Goal: Task Accomplishment & Management: Manage account settings

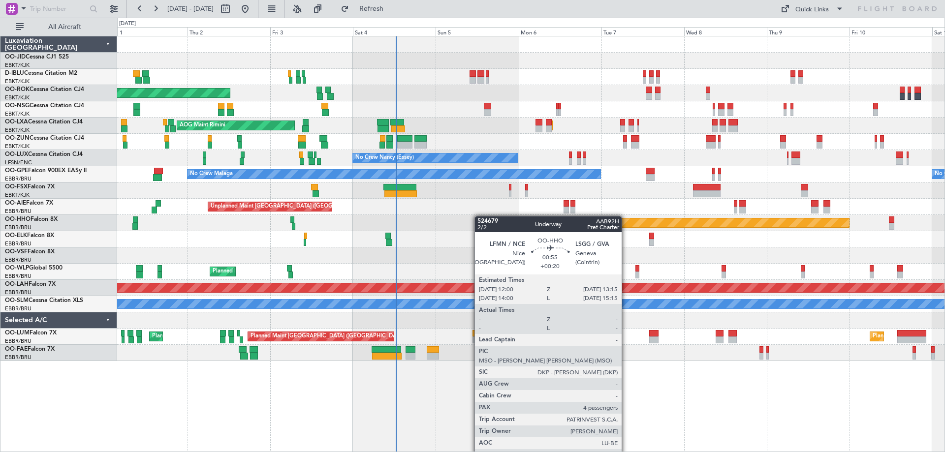
click at [479, 216] on div "Planned Maint Kortrijk-[GEOGRAPHIC_DATA] AOG Maint [GEOGRAPHIC_DATA]-[GEOGRAPHI…" at bounding box center [530, 198] width 827 height 325
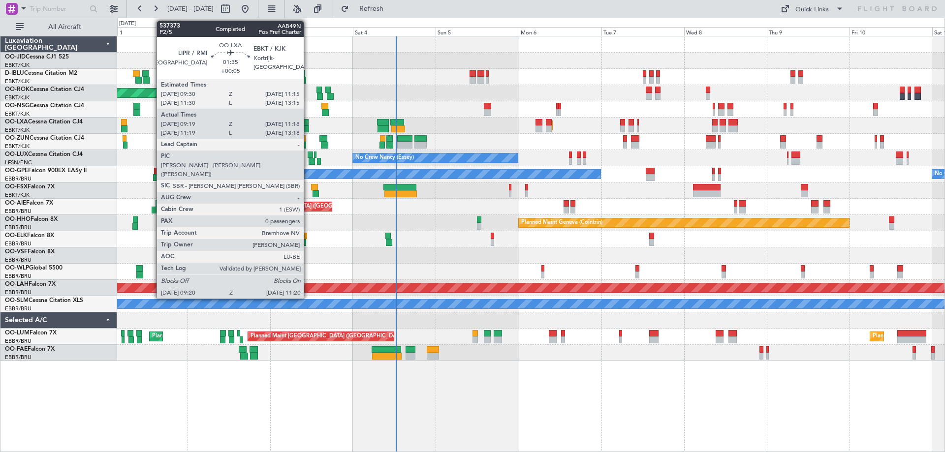
click at [308, 126] on div at bounding box center [305, 129] width 7 height 7
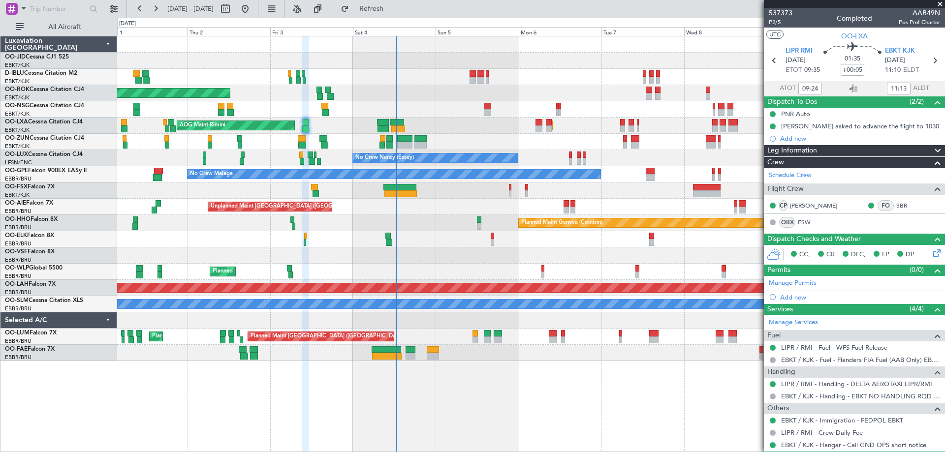
scroll to position [27, 0]
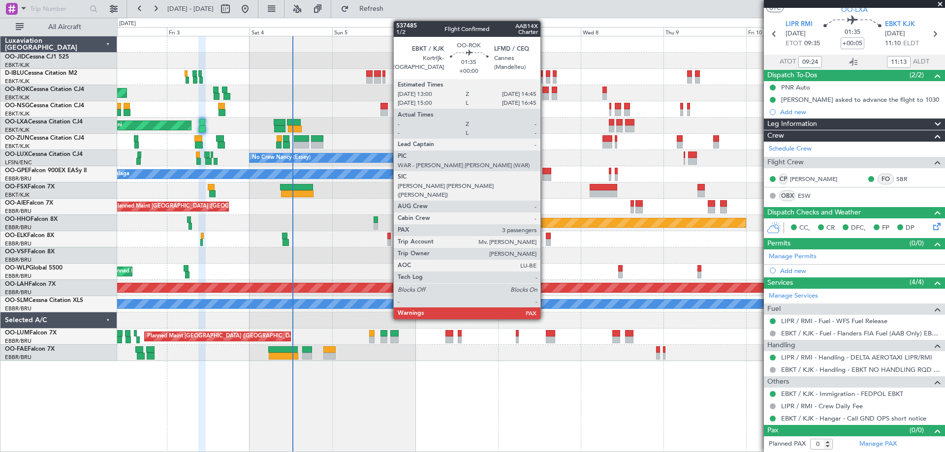
click at [545, 92] on div at bounding box center [545, 90] width 6 height 7
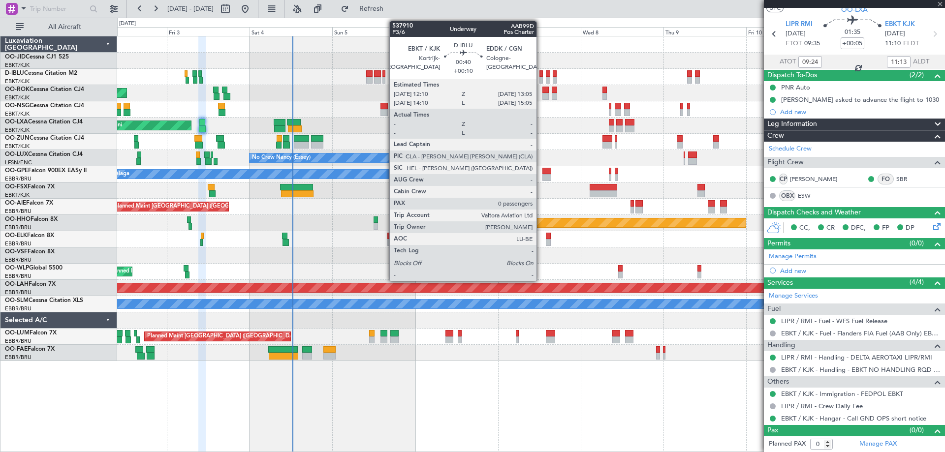
type input "4"
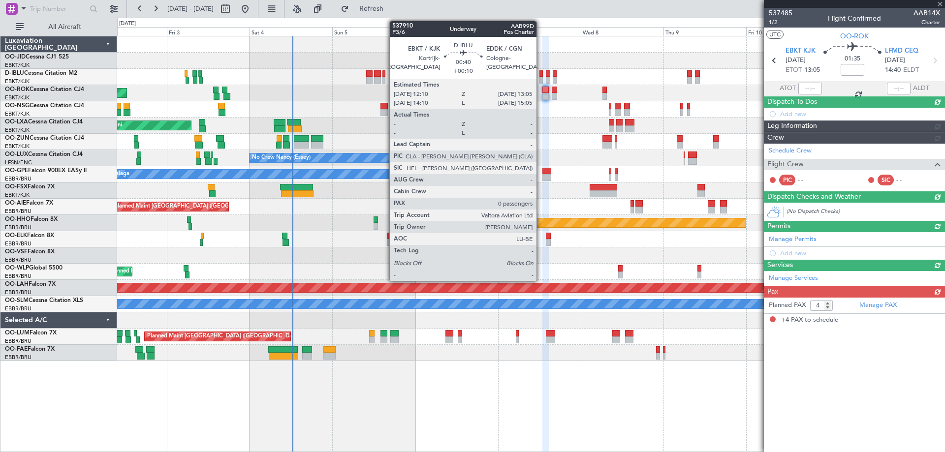
scroll to position [0, 0]
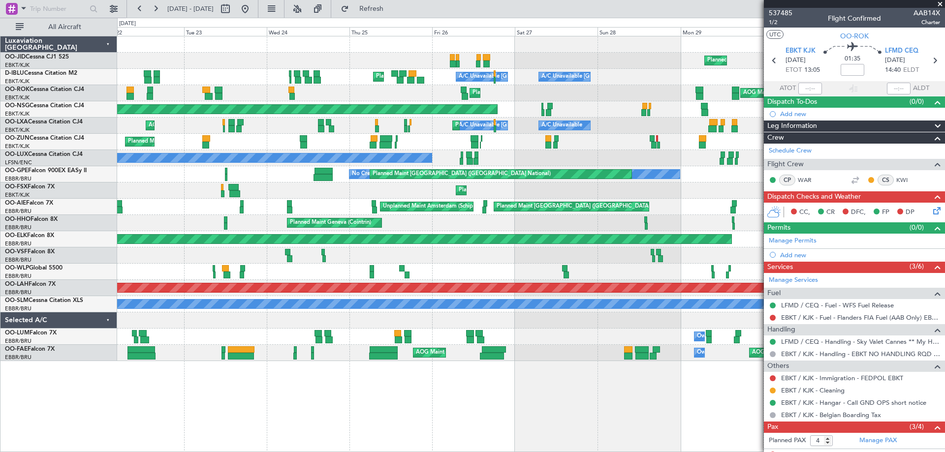
click at [429, 194] on div "Planned Maint Kortrijk-[GEOGRAPHIC_DATA] A/C Unavailable [GEOGRAPHIC_DATA]-[GEO…" at bounding box center [472, 235] width 945 height 435
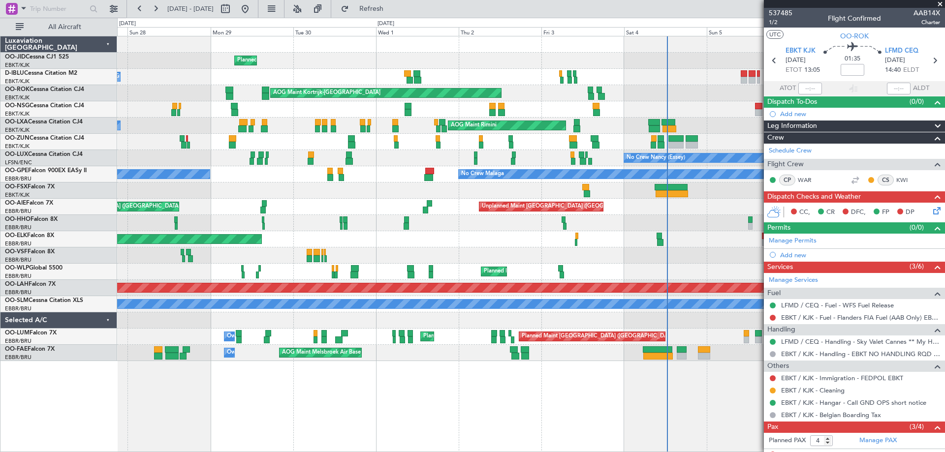
click at [101, 67] on div "Planned Maint Kortrijk-[GEOGRAPHIC_DATA] A/C Unavailable [GEOGRAPHIC_DATA]-[GEO…" at bounding box center [472, 235] width 945 height 435
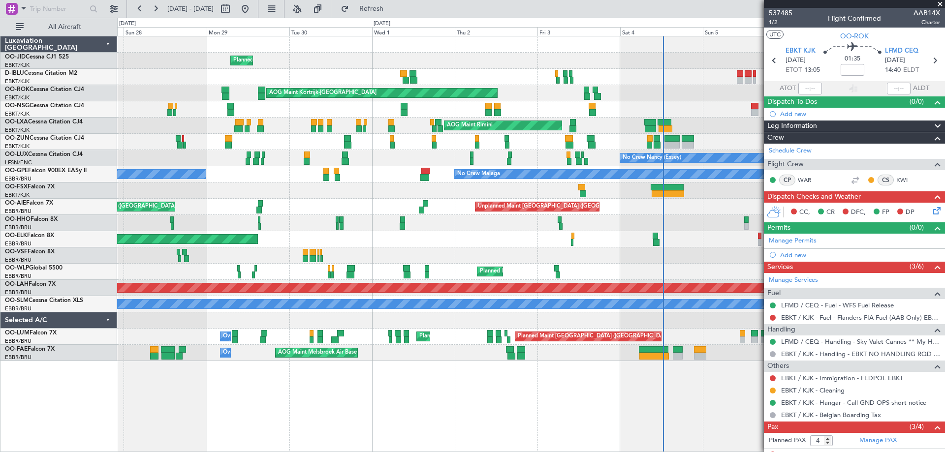
click at [94, 108] on div "Planned Maint Kortrijk-[GEOGRAPHIC_DATA] A/C Unavailable [GEOGRAPHIC_DATA]-[GEO…" at bounding box center [472, 235] width 945 height 435
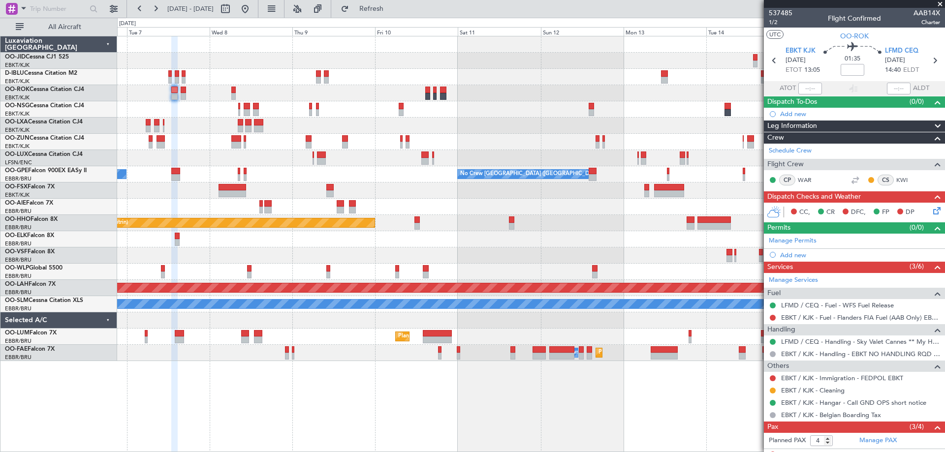
click at [105, 111] on div "No Crew Kortrijk-[GEOGRAPHIC_DATA] Planned Maint [GEOGRAPHIC_DATA]-[GEOGRAPHIC_…" at bounding box center [472, 235] width 945 height 435
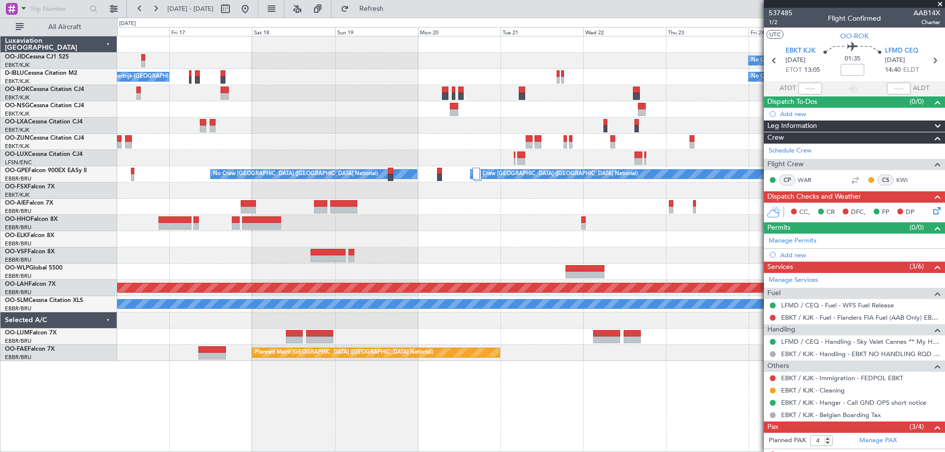
click at [196, 115] on div "No Crew No Crew Kortrijk-[GEOGRAPHIC_DATA] No Crew Planned Maint Nurnberg No Cr…" at bounding box center [530, 198] width 827 height 325
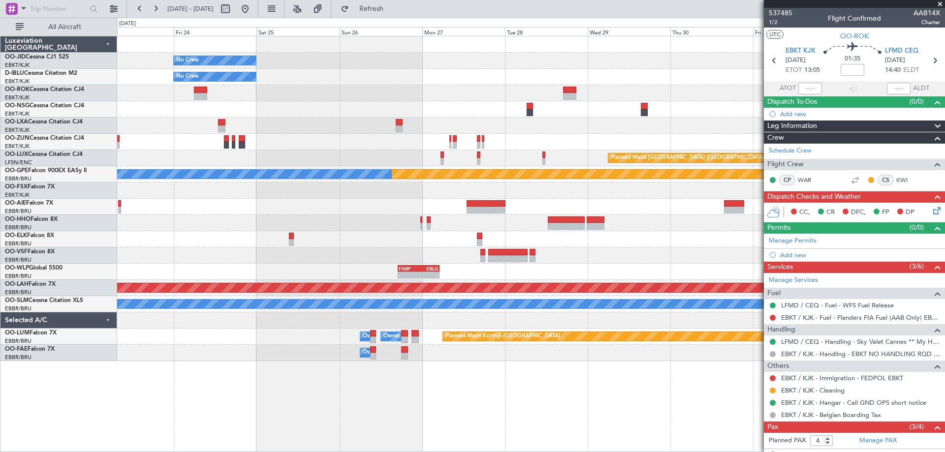
click at [362, 99] on div at bounding box center [530, 93] width 827 height 16
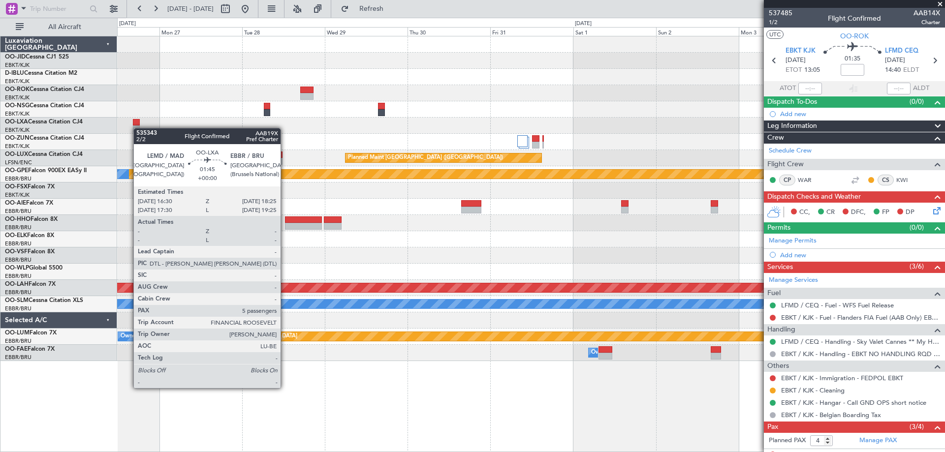
click at [136, 128] on div "Planned Maint Kortrijk-[GEOGRAPHIC_DATA]" at bounding box center [530, 126] width 827 height 16
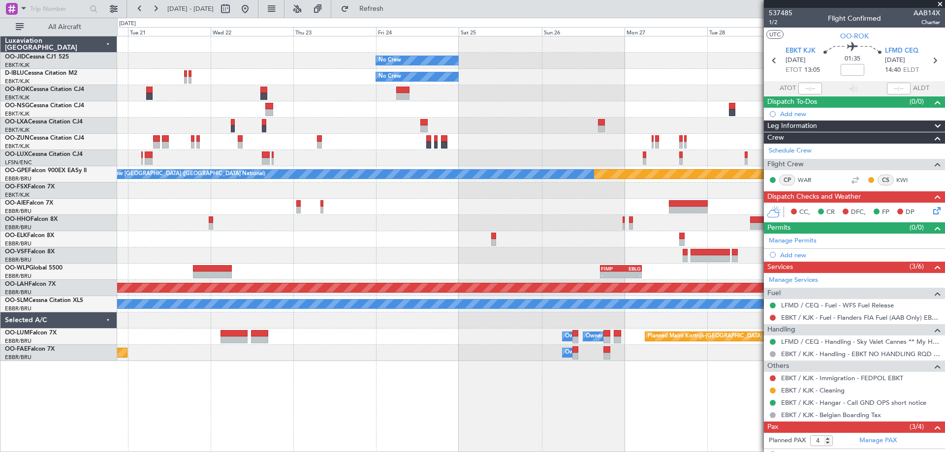
click at [635, 230] on div "No Crew No Crew Planned Maint [GEOGRAPHIC_DATA] ([GEOGRAPHIC_DATA]) Planned Mai…" at bounding box center [530, 198] width 827 height 325
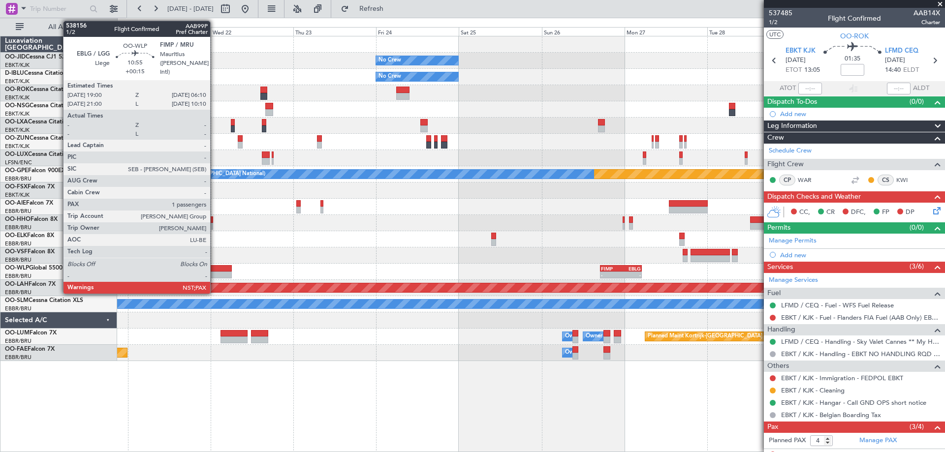
click at [215, 275] on div at bounding box center [212, 275] width 39 height 7
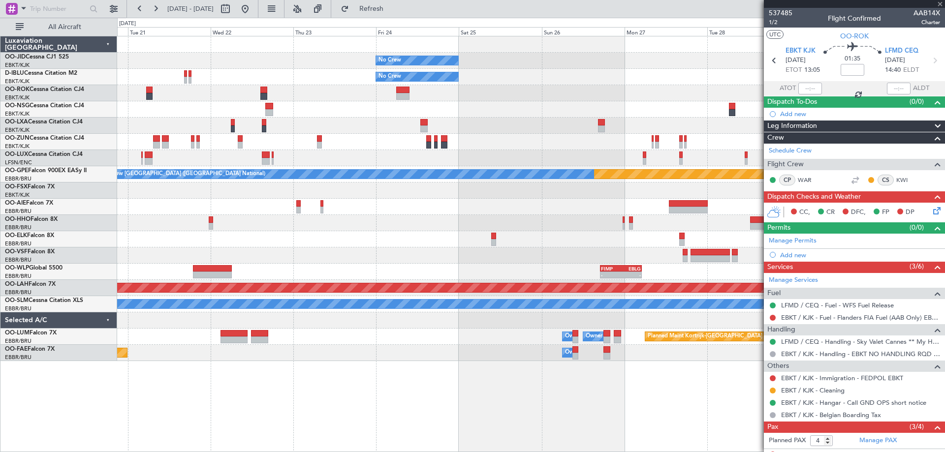
type input "+00:15"
type input "5"
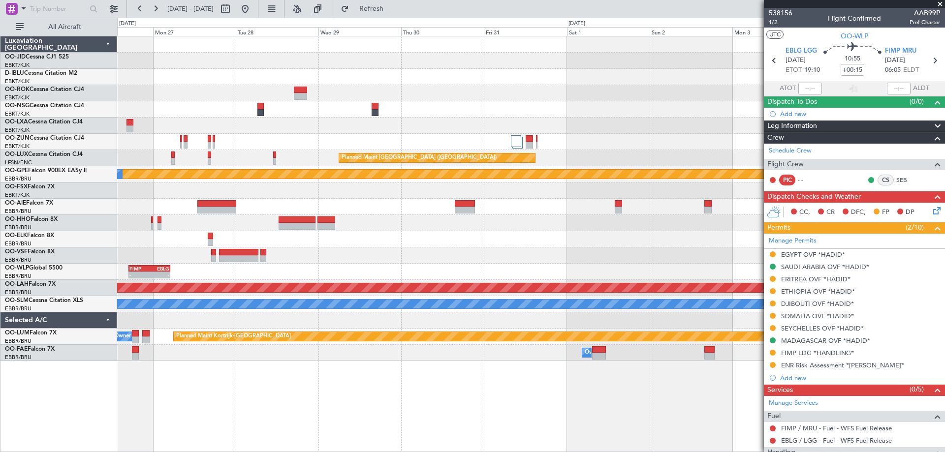
click at [144, 253] on div "No Crew Planned Maint [GEOGRAPHIC_DATA] ([GEOGRAPHIC_DATA]) No Crew Planned Mai…" at bounding box center [530, 198] width 827 height 325
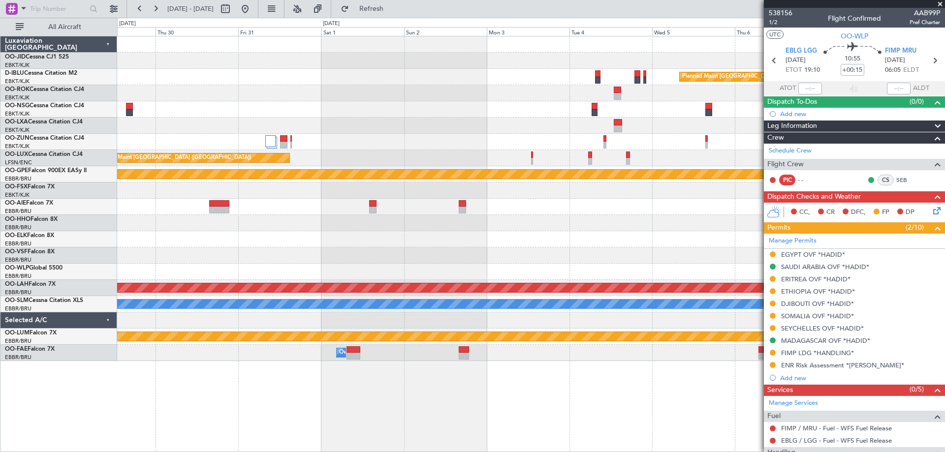
click at [188, 265] on div "Planned Maint [GEOGRAPHIC_DATA] ([GEOGRAPHIC_DATA]) Planned Maint [GEOGRAPHIC_D…" at bounding box center [530, 198] width 827 height 325
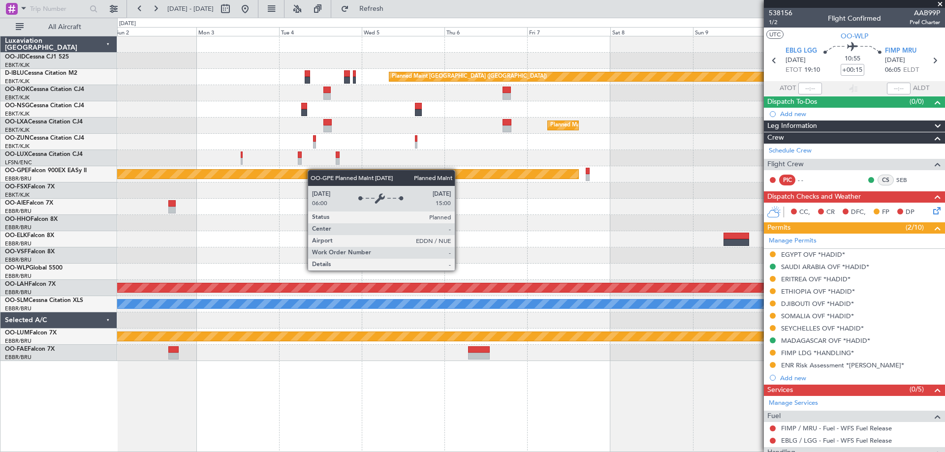
click at [239, 172] on div "Planned Maint [GEOGRAPHIC_DATA] ([GEOGRAPHIC_DATA]) Planned Maint [GEOGRAPHIC_D…" at bounding box center [530, 198] width 827 height 325
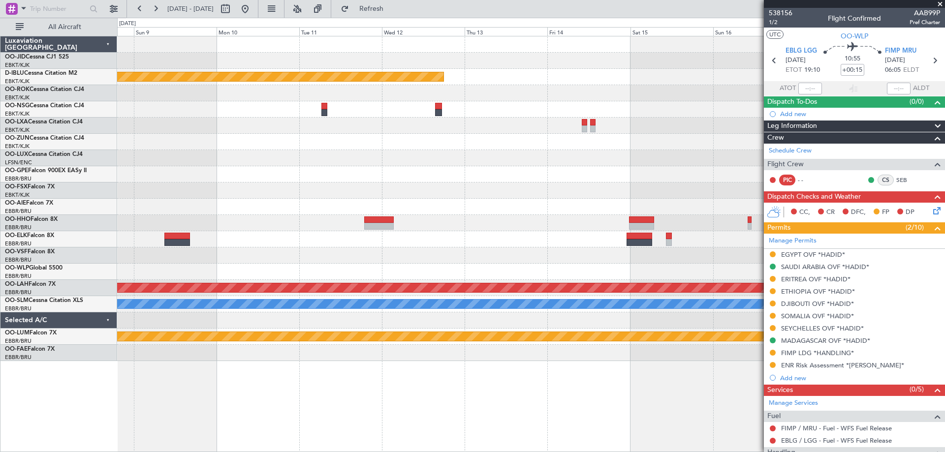
click at [198, 189] on div "Planned Maint [GEOGRAPHIC_DATA] ([GEOGRAPHIC_DATA]) Planned Maint [GEOGRAPHIC_D…" at bounding box center [530, 198] width 827 height 325
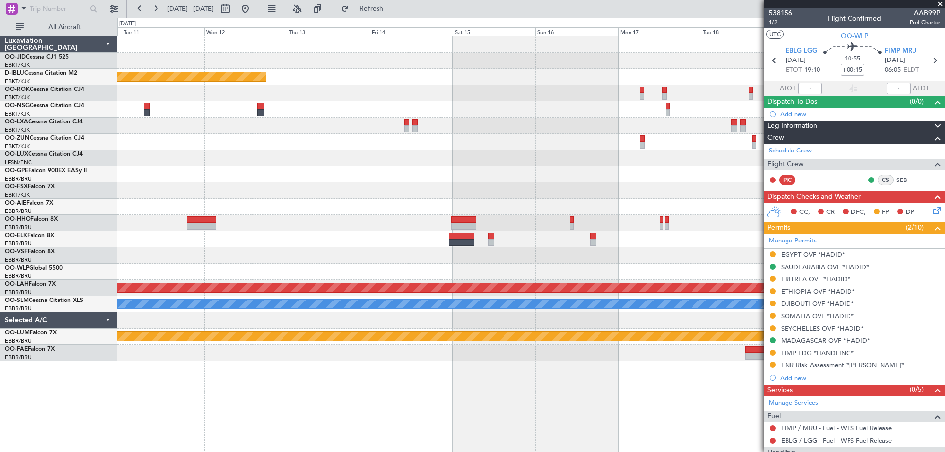
click at [255, 181] on div "Planned Maint [GEOGRAPHIC_DATA] ([GEOGRAPHIC_DATA]) Planned [GEOGRAPHIC_DATA][P…" at bounding box center [530, 198] width 827 height 325
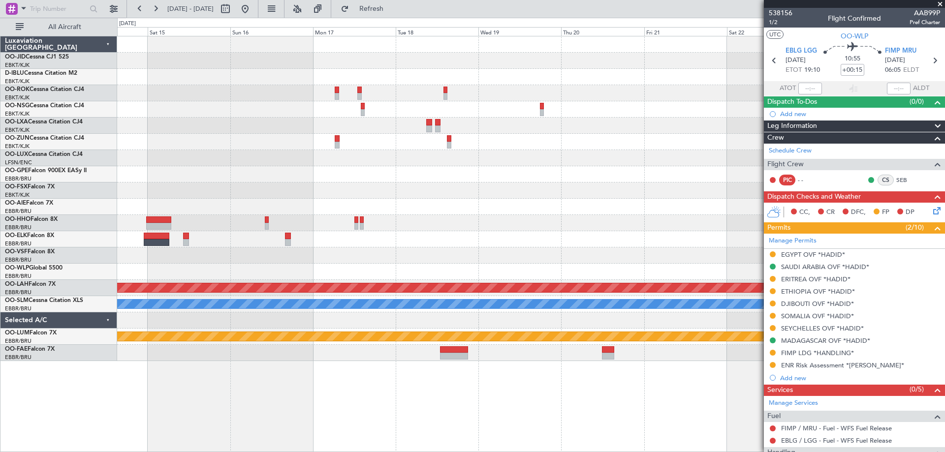
click at [353, 180] on div "Planned Maint [GEOGRAPHIC_DATA] ([GEOGRAPHIC_DATA]) Planned [GEOGRAPHIC_DATA][P…" at bounding box center [530, 198] width 827 height 325
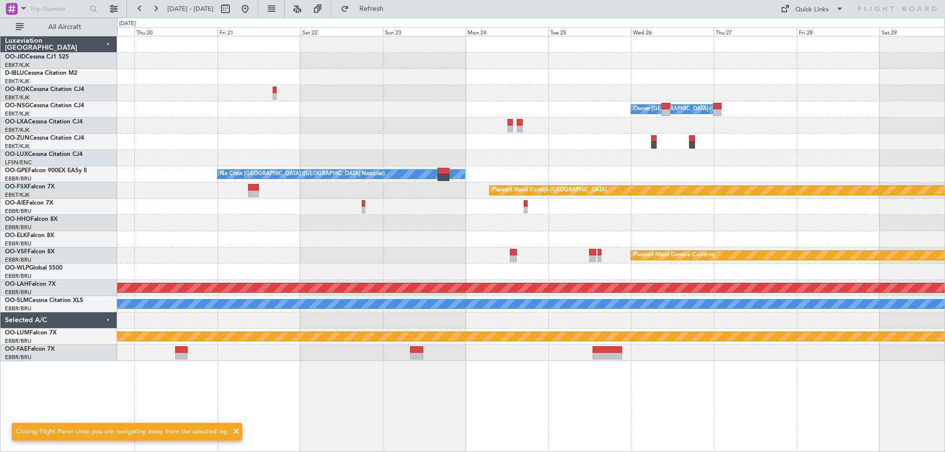
click at [242, 91] on div "Owner [GEOGRAPHIC_DATA]-[GEOGRAPHIC_DATA] No Crew [GEOGRAPHIC_DATA] (Brussels N…" at bounding box center [530, 198] width 827 height 325
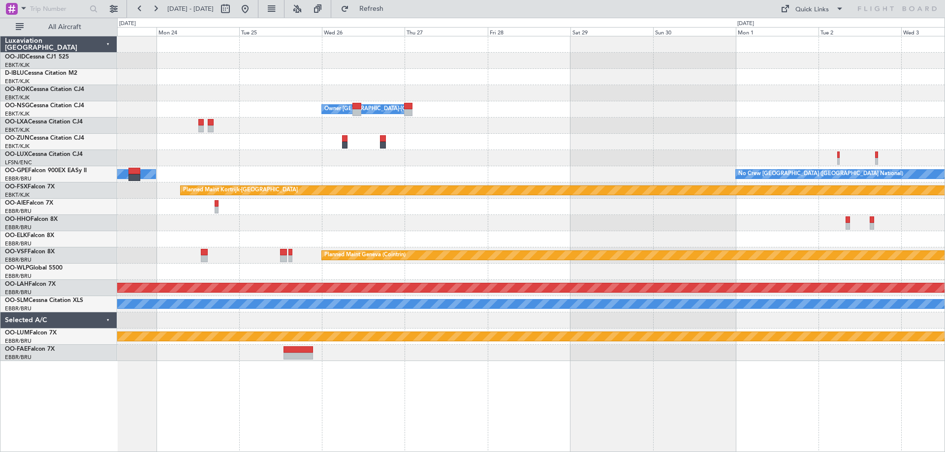
click at [120, 166] on div "Owner [GEOGRAPHIC_DATA]-[GEOGRAPHIC_DATA] No Crew [GEOGRAPHIC_DATA] (Brussels N…" at bounding box center [530, 198] width 827 height 325
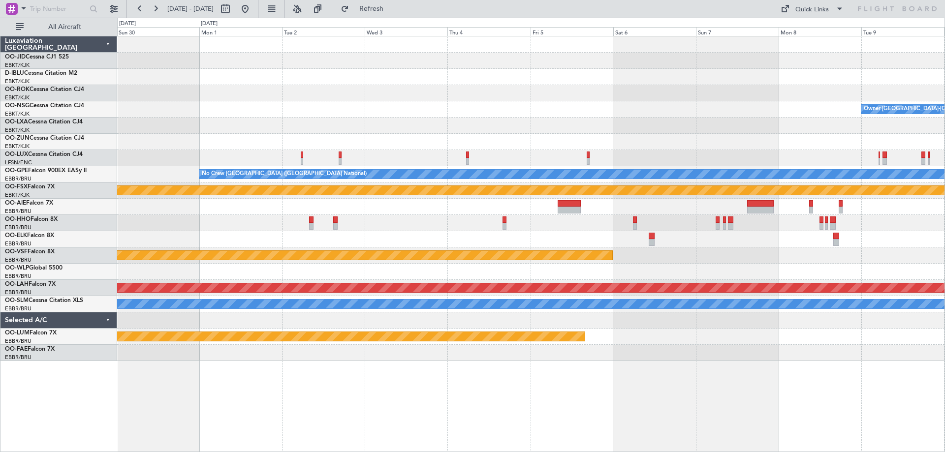
click at [90, 164] on div "Owner [GEOGRAPHIC_DATA]-[GEOGRAPHIC_DATA] No Crew [GEOGRAPHIC_DATA] (Brussels N…" at bounding box center [472, 235] width 945 height 435
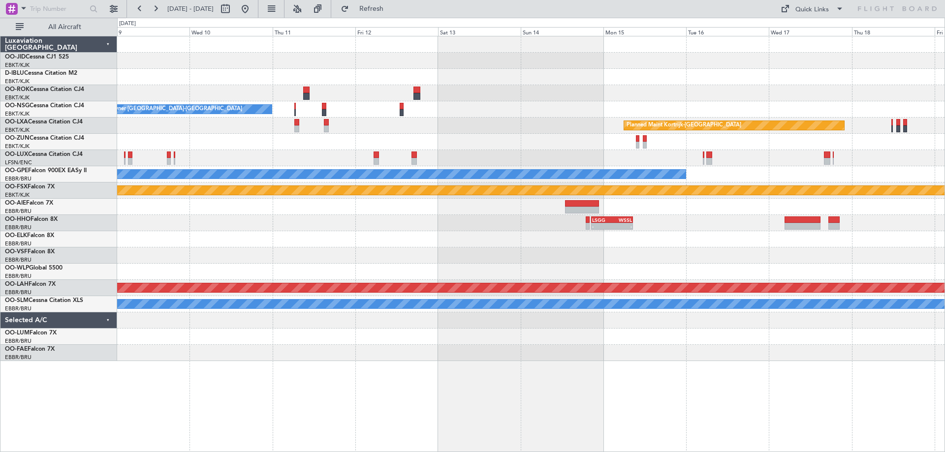
click at [194, 169] on div "Owner [GEOGRAPHIC_DATA]-[GEOGRAPHIC_DATA] Planned Maint [GEOGRAPHIC_DATA]-[GEOG…" at bounding box center [530, 198] width 827 height 325
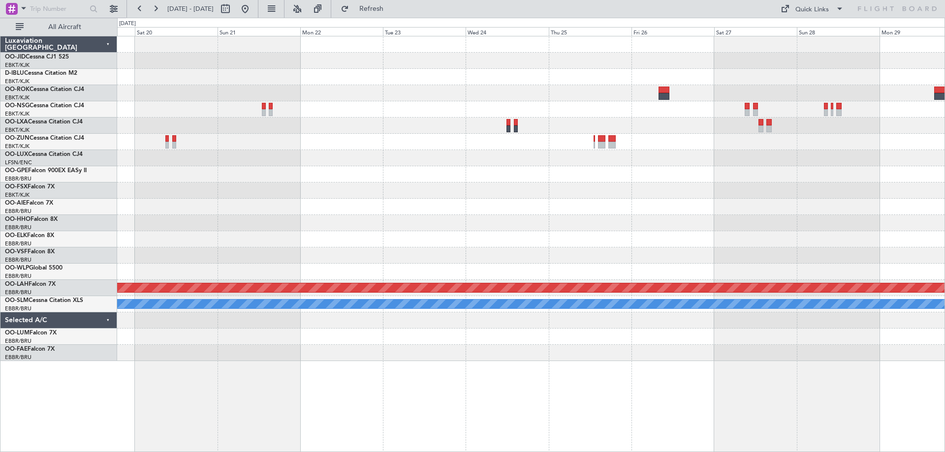
click at [75, 220] on div "Planned Maint Kortrijk-[GEOGRAPHIC_DATA] Planned Maint [GEOGRAPHIC_DATA]-[GEOGR…" at bounding box center [472, 235] width 945 height 435
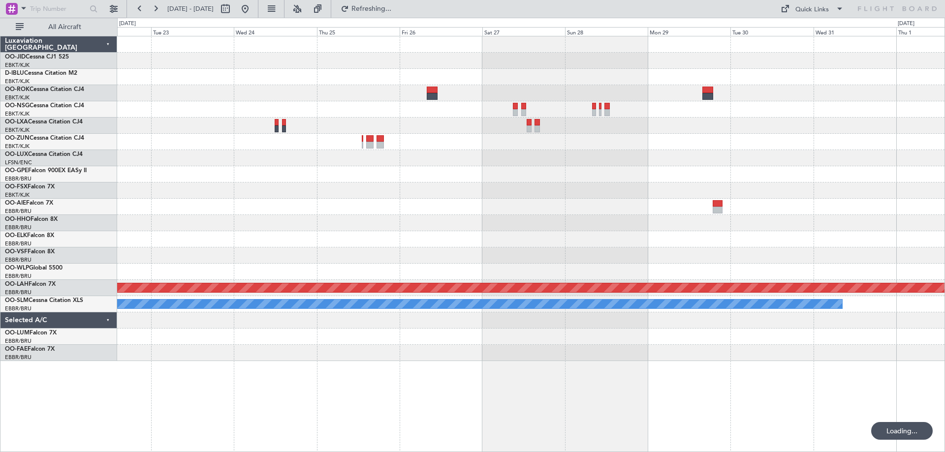
click at [338, 184] on div at bounding box center [530, 191] width 827 height 16
click at [253, 9] on button at bounding box center [245, 9] width 16 height 16
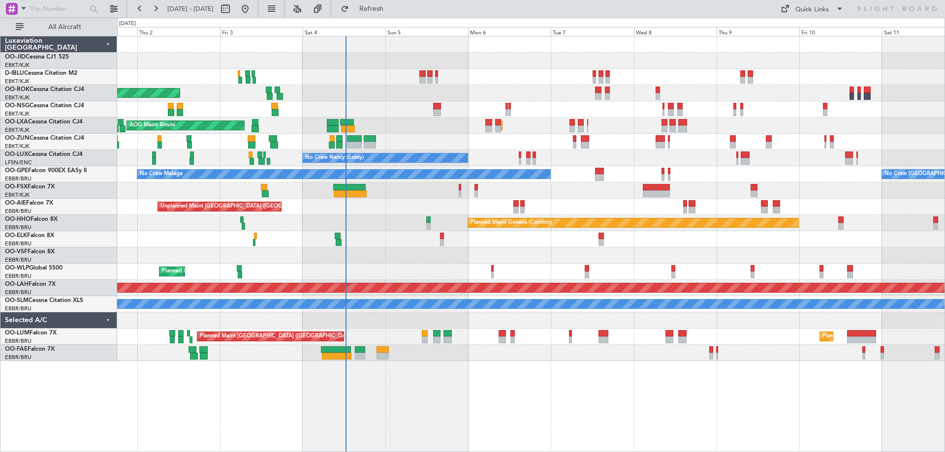
click at [437, 201] on div "Planned Maint Kortrijk-[GEOGRAPHIC_DATA] AOG Maint [GEOGRAPHIC_DATA]-[GEOGRAPHI…" at bounding box center [530, 198] width 827 height 325
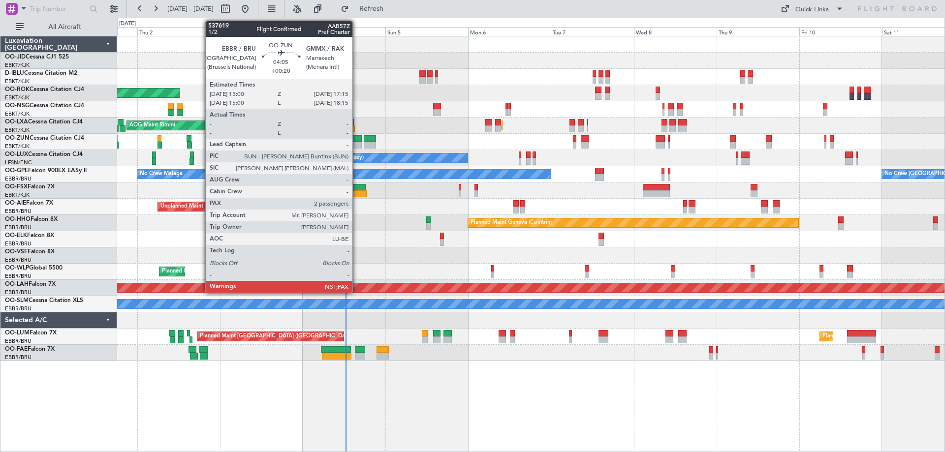
click at [355, 142] on div at bounding box center [354, 145] width 15 height 7
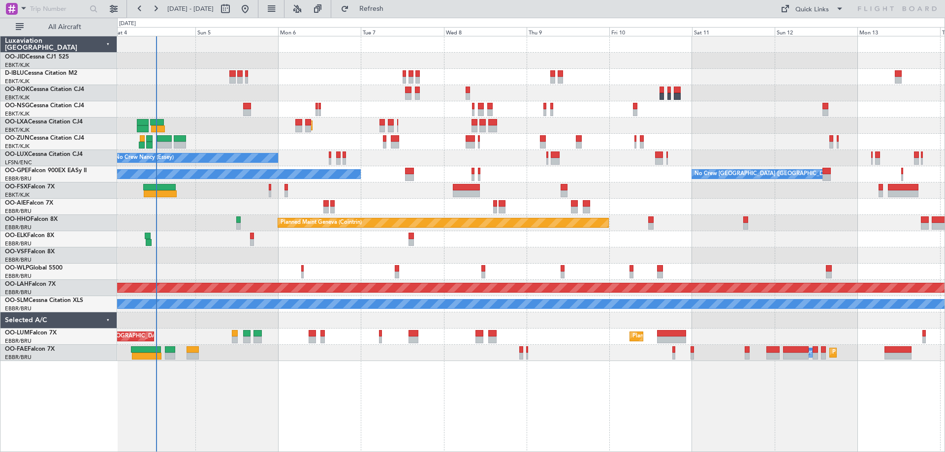
click at [349, 259] on div at bounding box center [530, 256] width 827 height 16
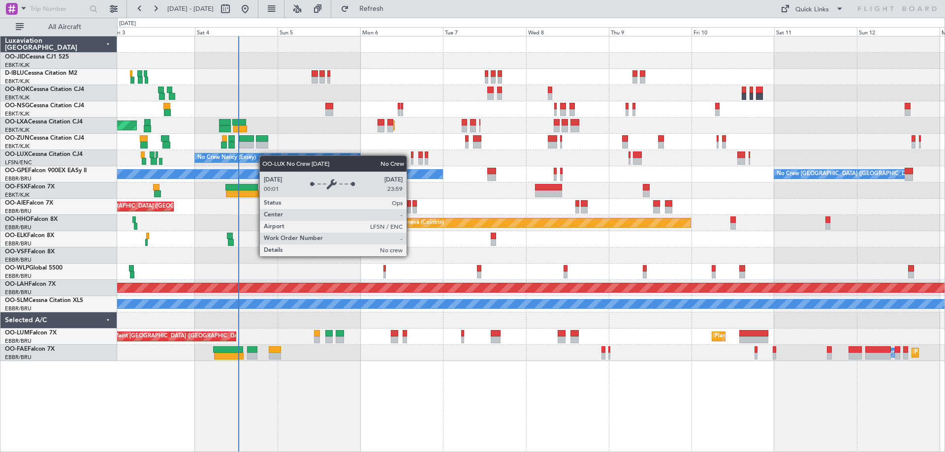
click at [265, 157] on div "AOG Maint Kortrijk-[GEOGRAPHIC_DATA] Planned Maint [GEOGRAPHIC_DATA]-[GEOGRAPHI…" at bounding box center [530, 198] width 827 height 325
